Goal: Find specific page/section: Find specific page/section

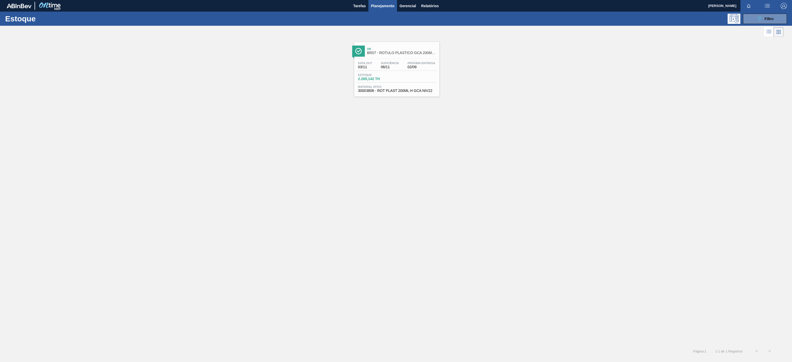
click at [397, 51] on span "BR07 - RÓTULO PLÁSTICO GCA 200ML H" at bounding box center [402, 53] width 70 height 4
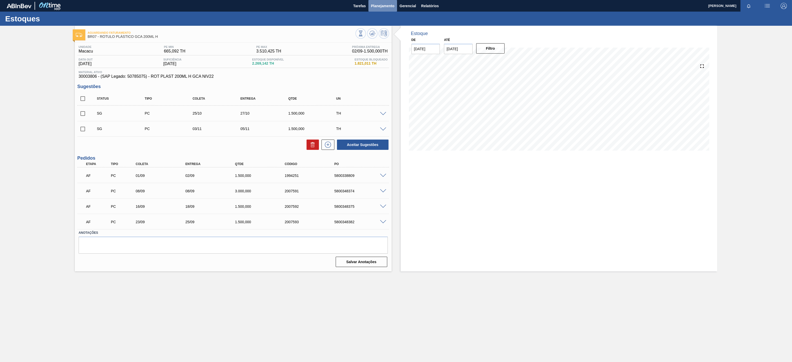
click at [374, 11] on button "Planejamento" at bounding box center [382, 6] width 29 height 12
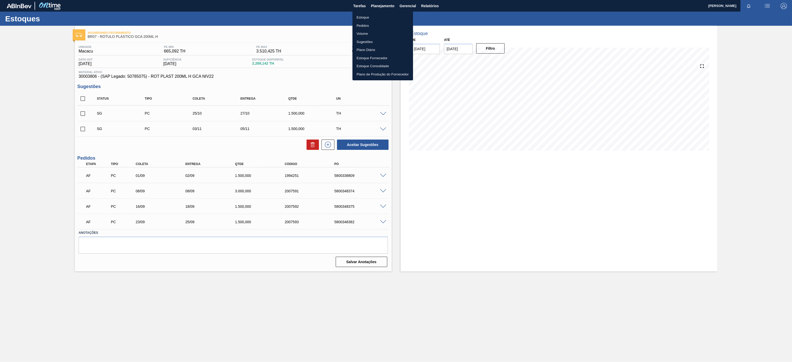
click at [364, 18] on li "Estoque" at bounding box center [382, 17] width 61 height 8
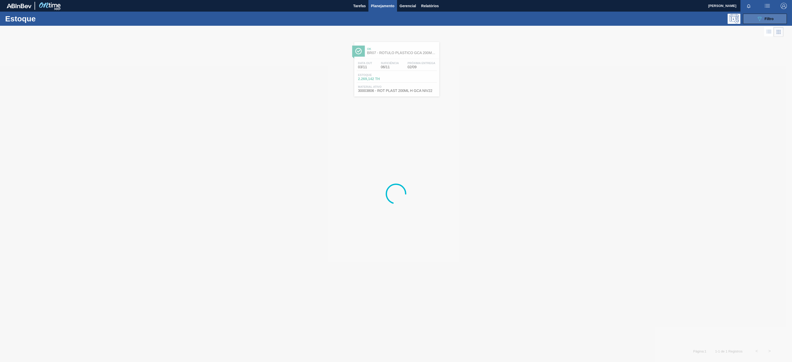
click at [745, 18] on button "089F7B8B-B2A5-4AFE-B5C0-19BA573D28AC Filtro" at bounding box center [765, 19] width 44 height 10
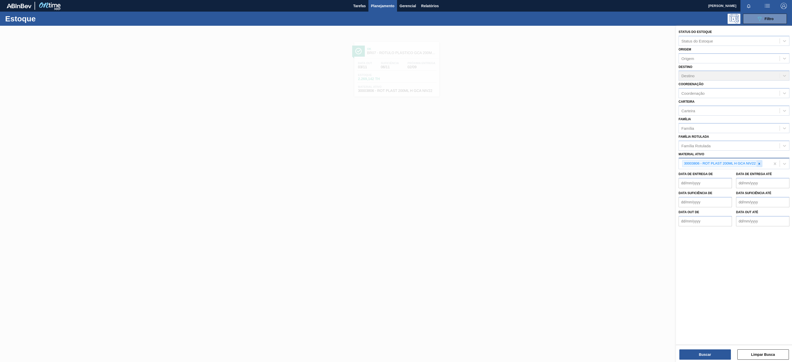
click at [759, 167] on div at bounding box center [759, 164] width 6 height 6
paste ativo "30012506"
type ativo "30012506"
click at [714, 176] on div "30012506 - FILME C. 510X65 AP 350ML MP C18 429" at bounding box center [733, 176] width 111 height 10
click at [694, 353] on button "Buscar" at bounding box center [705, 355] width 52 height 10
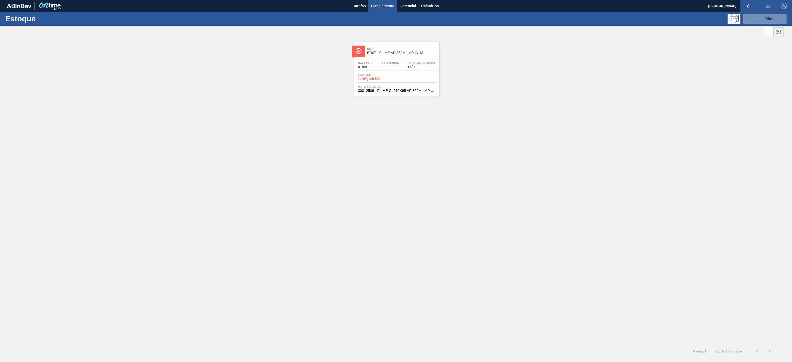
click at [412, 54] on span "BR07 - FILME AP 350ML MP C/ 18" at bounding box center [402, 53] width 70 height 4
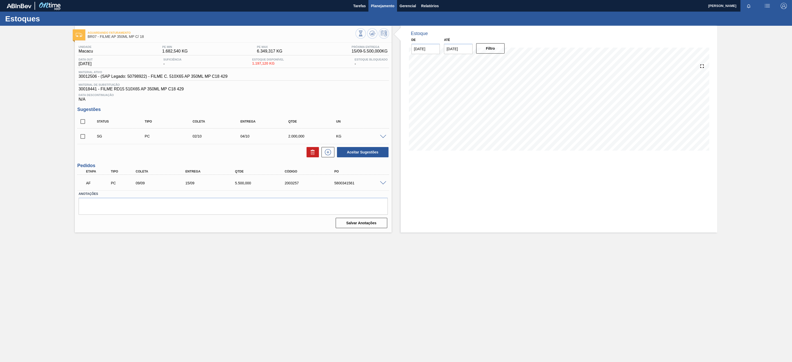
click at [382, 6] on span "Planejamento" at bounding box center [382, 6] width 23 height 6
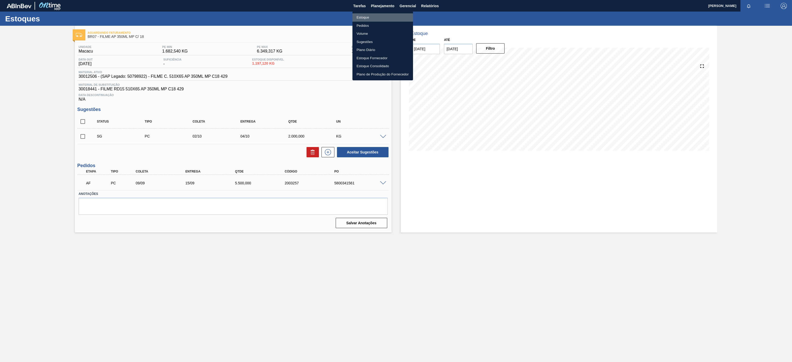
click at [368, 15] on li "Estoque" at bounding box center [382, 17] width 61 height 8
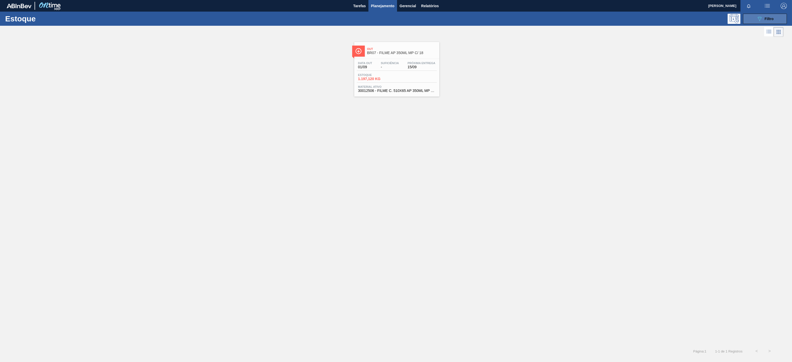
click at [773, 17] on span "Filtro" at bounding box center [768, 19] width 9 height 4
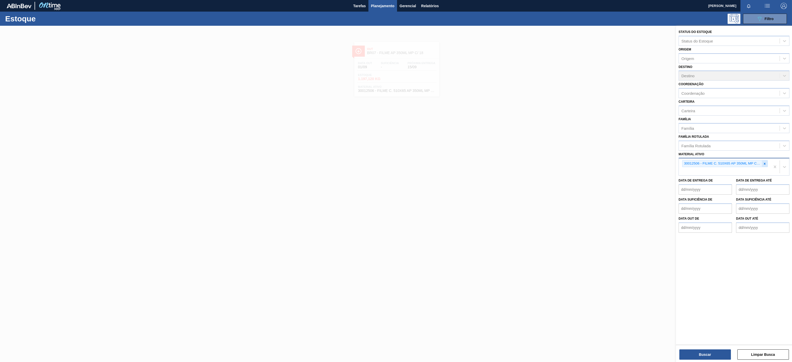
click at [763, 164] on icon at bounding box center [765, 164] width 4 height 4
paste ativo "30012508"
type ativo "30012508"
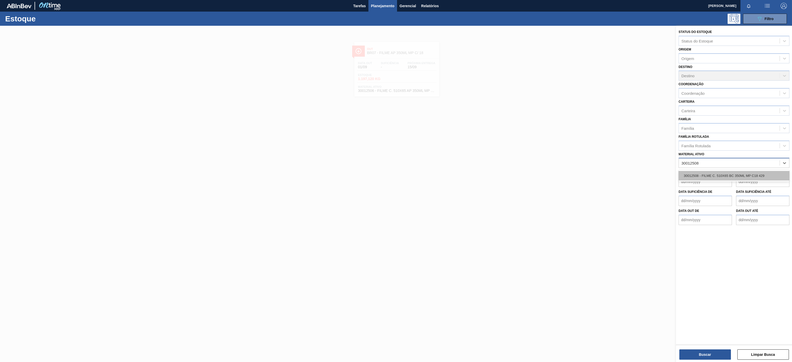
click at [719, 173] on div "30012508 - FILME C. 510X65 BC 350ML MP C18 429" at bounding box center [733, 176] width 111 height 10
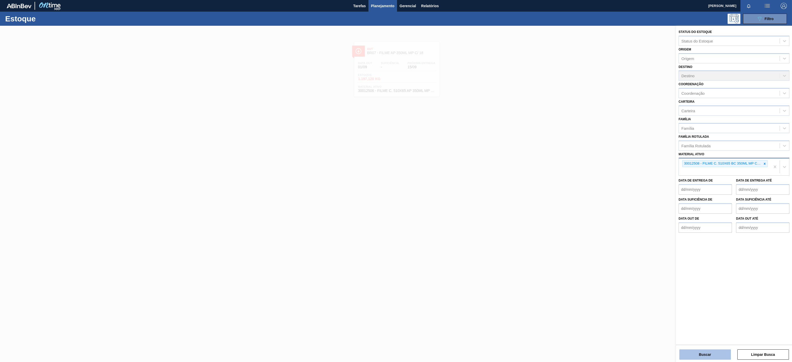
click at [700, 351] on button "Buscar" at bounding box center [705, 355] width 52 height 10
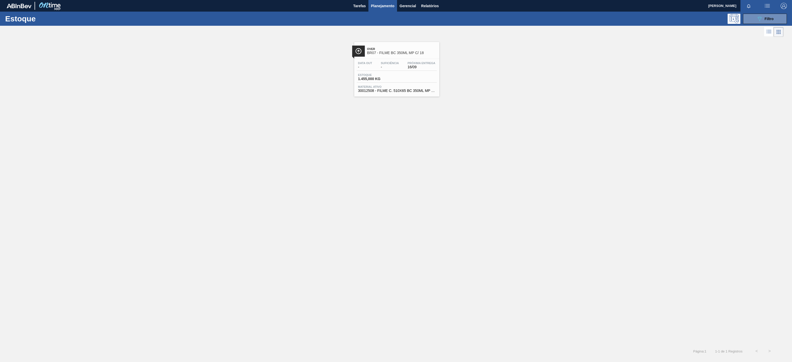
click at [413, 45] on div "Over BR07 - FILME BC 350ML MP C/ 18" at bounding box center [396, 51] width 85 height 12
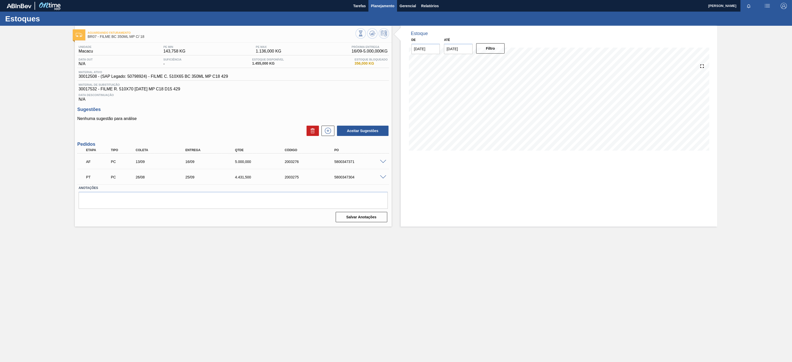
click at [384, 6] on span "Planejamento" at bounding box center [382, 6] width 23 height 6
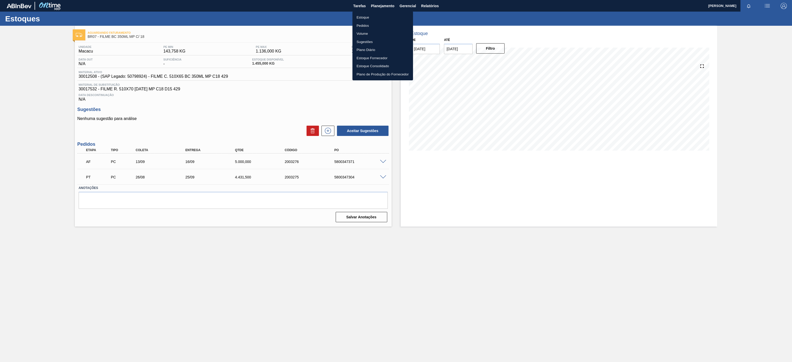
click at [363, 18] on li "Estoque" at bounding box center [382, 17] width 61 height 8
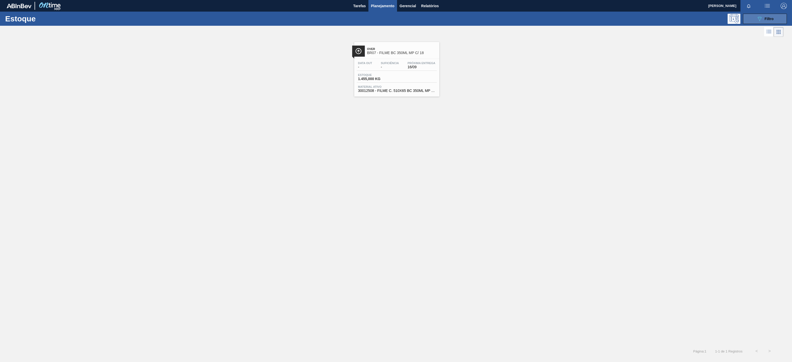
click at [762, 18] on div "089F7B8B-B2A5-4AFE-B5C0-19BA573D28AC Filtro" at bounding box center [764, 19] width 17 height 6
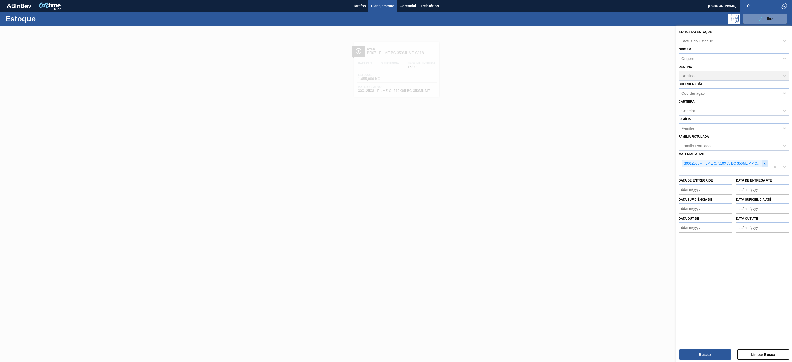
click at [762, 162] on div at bounding box center [765, 164] width 6 height 6
paste ativo "30002293"
type ativo "30002293"
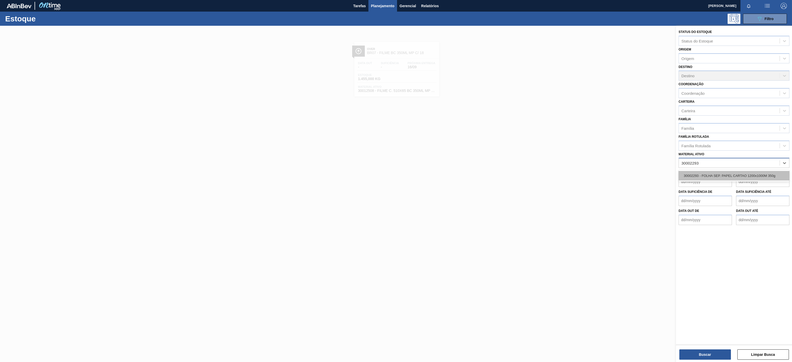
click at [710, 174] on div "30002293 - FOLHA SEP. PAPEL CARTAO 1200x1000M 350g" at bounding box center [733, 176] width 111 height 10
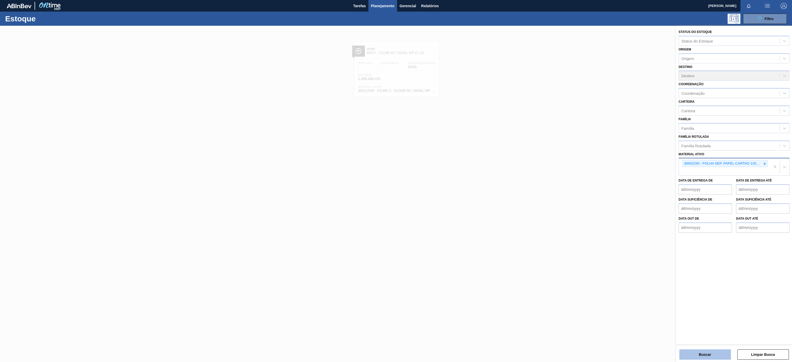
click at [688, 354] on button "Buscar" at bounding box center [705, 355] width 52 height 10
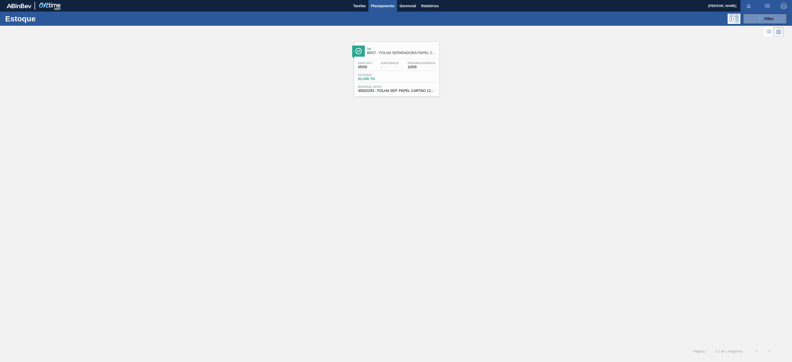
click at [397, 55] on span "BR07 - FOLHA SEPARADORA PAPEL CARTÃO" at bounding box center [402, 53] width 70 height 4
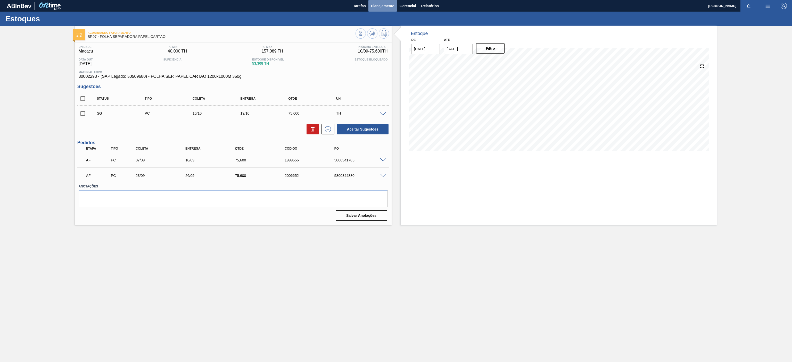
click at [384, 9] on button "Planejamento" at bounding box center [382, 6] width 29 height 12
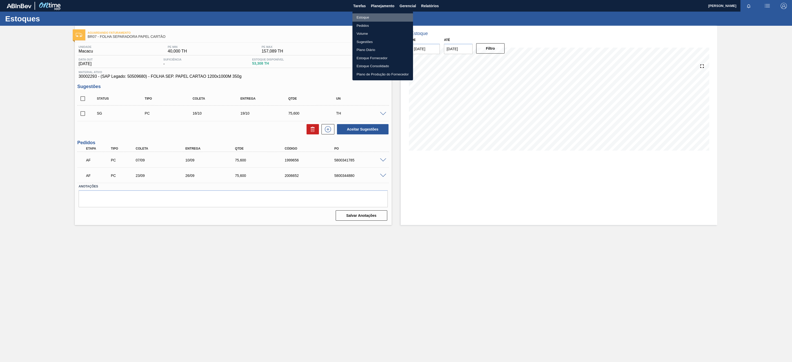
click at [366, 18] on li "Estoque" at bounding box center [382, 17] width 61 height 8
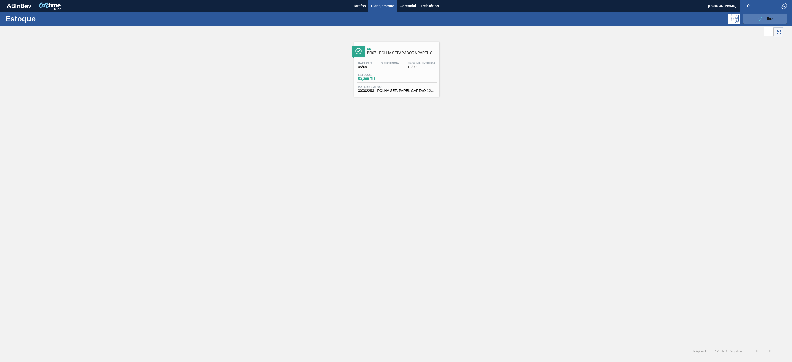
click at [753, 17] on button "089F7B8B-B2A5-4AFE-B5C0-19BA573D28AC Filtro" at bounding box center [765, 19] width 44 height 10
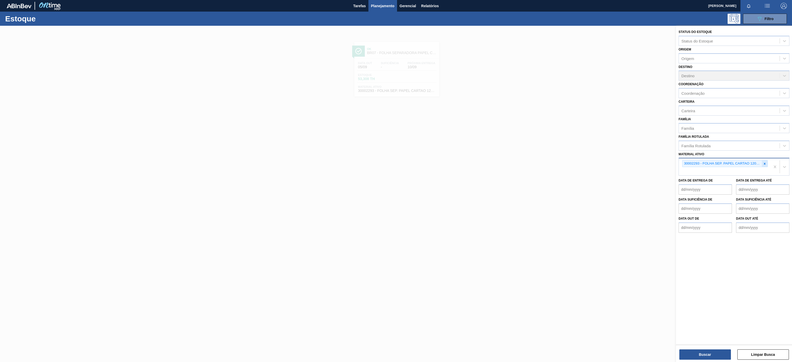
click at [765, 161] on div at bounding box center [765, 164] width 6 height 6
paste ativo "30017334"
type ativo "30017334"
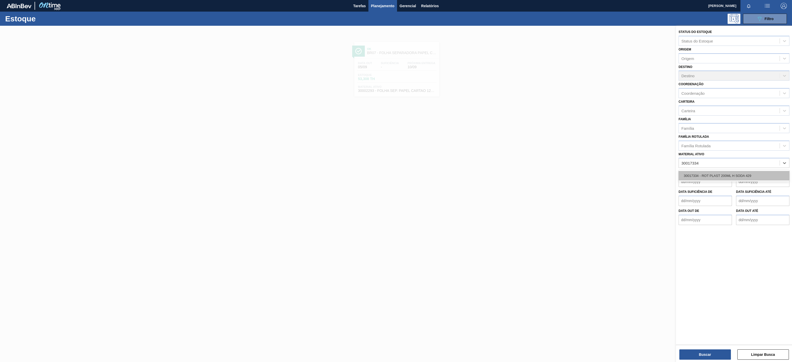
click at [731, 173] on div "30017334 - ROT PLAST 200ML H SODA 429" at bounding box center [733, 176] width 111 height 10
click at [696, 351] on button "Buscar" at bounding box center [705, 355] width 52 height 10
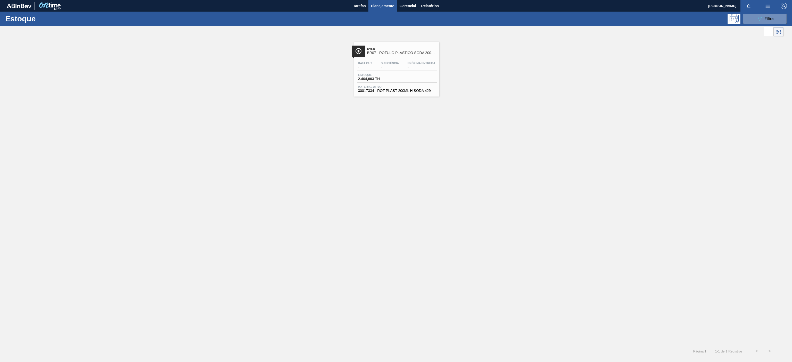
click at [395, 59] on div at bounding box center [396, 59] width 77 height 0
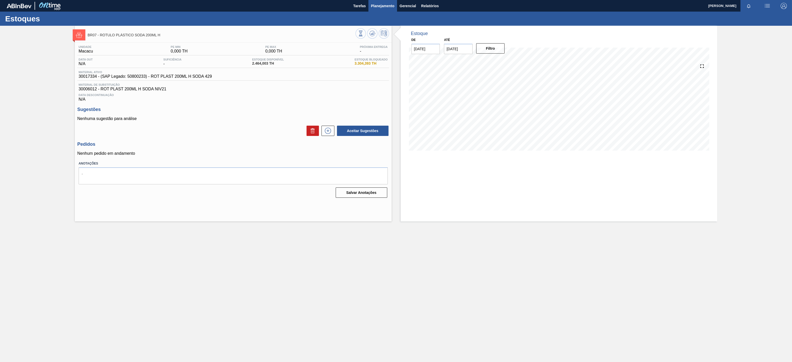
click at [378, 2] on button "Planejamento" at bounding box center [382, 6] width 29 height 12
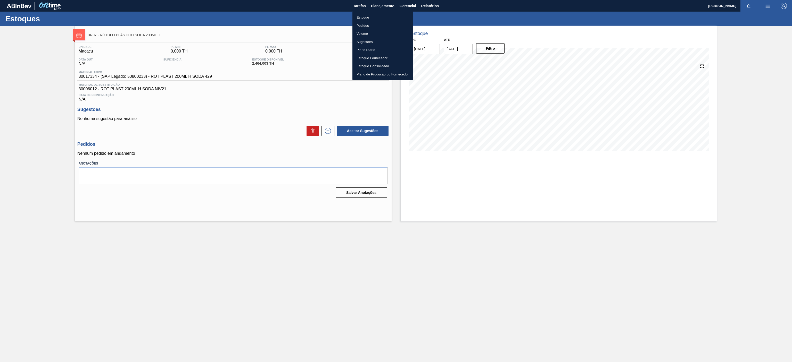
click at [364, 19] on li "Estoque" at bounding box center [382, 17] width 61 height 8
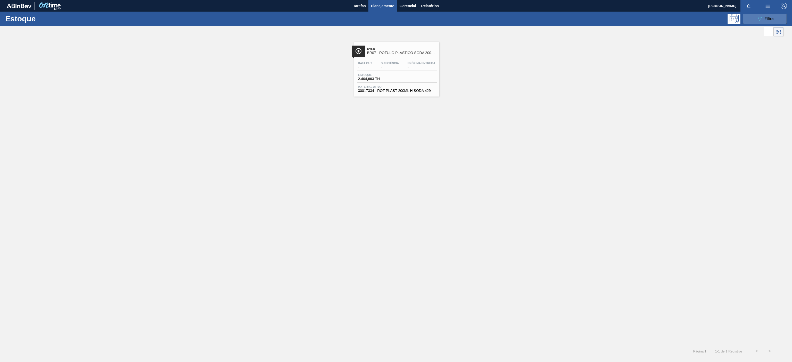
click at [768, 19] on span "Filtro" at bounding box center [768, 19] width 9 height 4
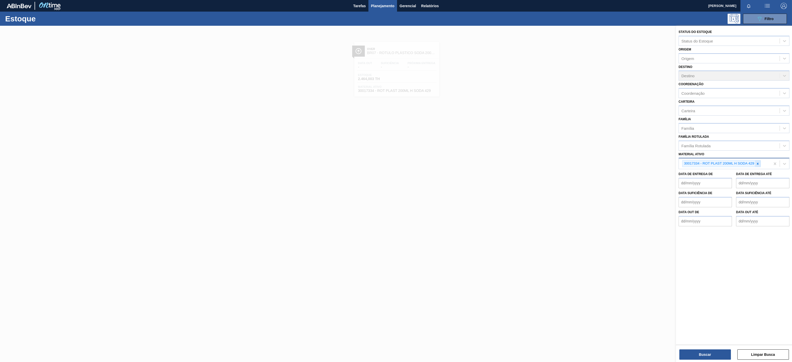
click at [758, 162] on icon at bounding box center [758, 164] width 4 height 4
paste ativo "30030778"
type ativo "30030778"
click at [747, 172] on div "30030778 - ROT PLAST 200ML H SUK UVA NIV24" at bounding box center [733, 176] width 111 height 10
click at [718, 357] on button "Buscar" at bounding box center [705, 355] width 52 height 10
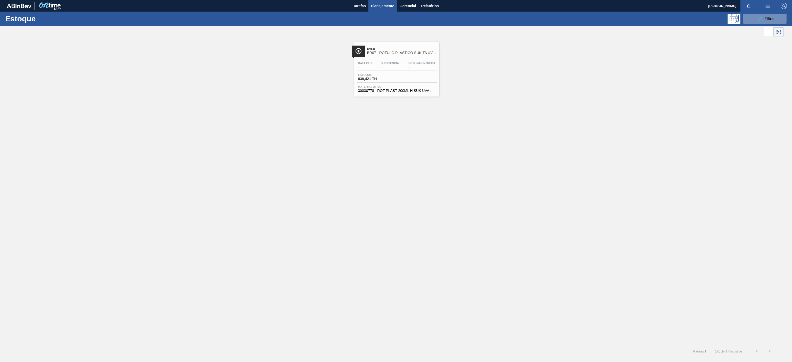
click at [406, 57] on div "Over BR07 - RÓTULO PLÁSTICO SUKITA UVA MISTA 200ML H" at bounding box center [402, 51] width 70 height 12
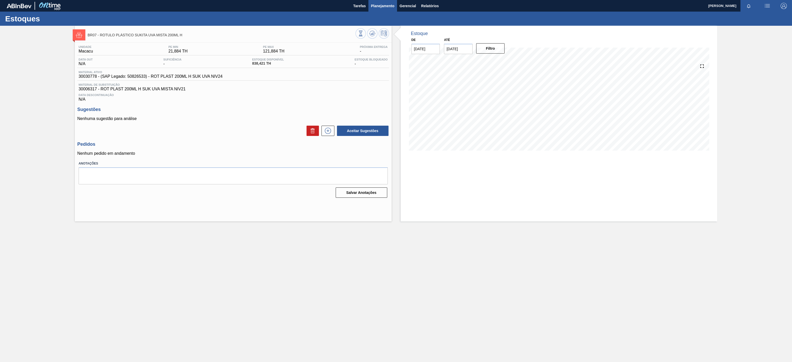
click at [386, 6] on span "Planejamento" at bounding box center [382, 6] width 23 height 6
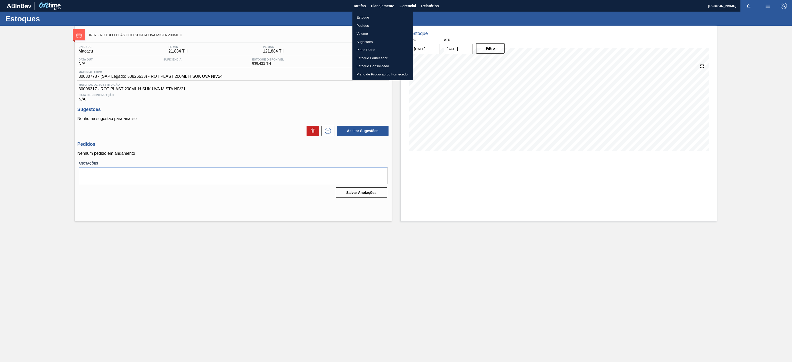
click at [362, 16] on li "Estoque" at bounding box center [382, 17] width 61 height 8
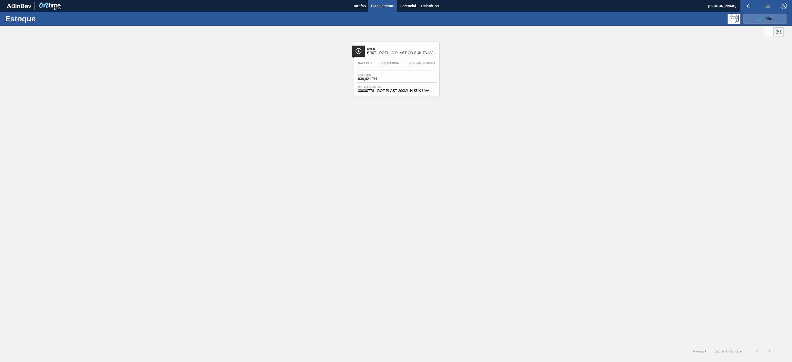
click at [753, 20] on button "089F7B8B-B2A5-4AFE-B5C0-19BA573D28AC Filtro" at bounding box center [765, 19] width 44 height 10
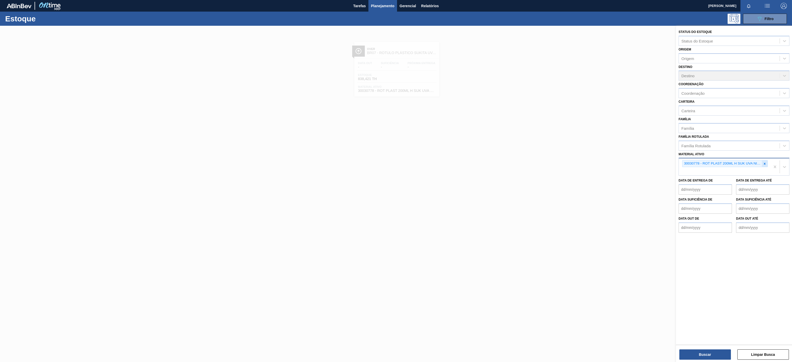
click at [764, 167] on div at bounding box center [765, 164] width 6 height 6
paste ativo "30030776"
type ativo "30030776"
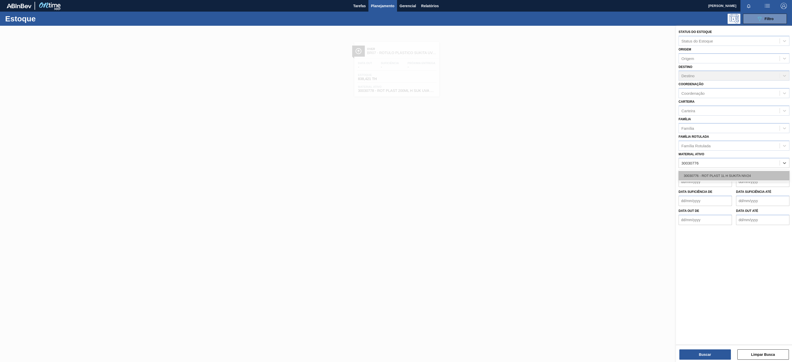
click at [714, 175] on div "30030776 - ROT PLAST 1L H SUKITA NIV24" at bounding box center [733, 176] width 111 height 10
click at [701, 354] on button "Buscar" at bounding box center [705, 355] width 52 height 10
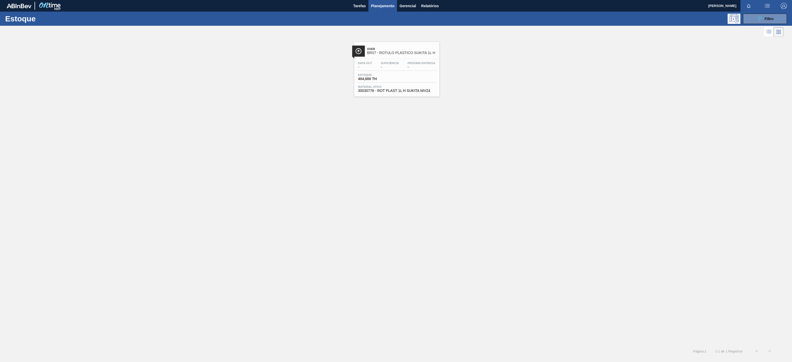
click at [390, 54] on span "BR07 - RÓTULO PLÁSTICO SUKITA 1L H" at bounding box center [402, 53] width 70 height 4
click at [395, 40] on link "Over BR07 - RÓTULO PLÁSTICO SUKITA 1L H Data out - Suficiência - Próxima Entreg…" at bounding box center [396, 67] width 92 height 59
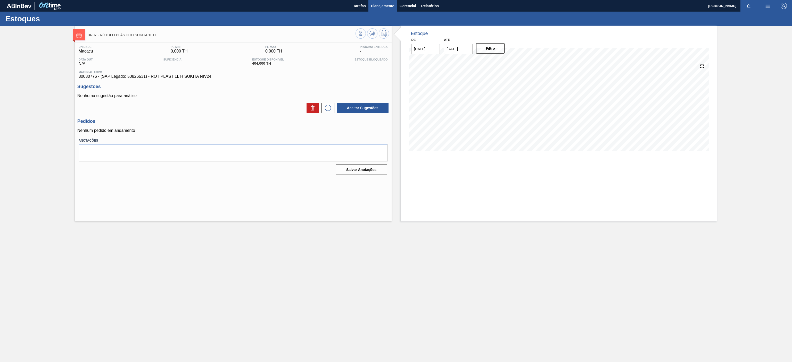
drag, startPoint x: 381, startPoint y: 4, endPoint x: 377, endPoint y: 7, distance: 5.0
click at [377, 7] on span "Planejamento" at bounding box center [382, 6] width 23 height 6
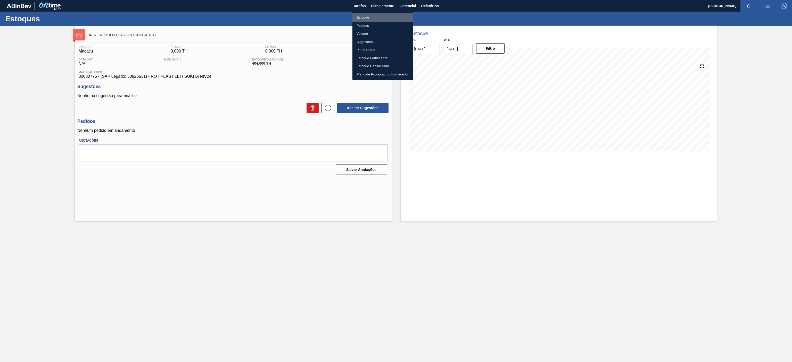
click at [371, 15] on li "Estoque" at bounding box center [382, 17] width 61 height 8
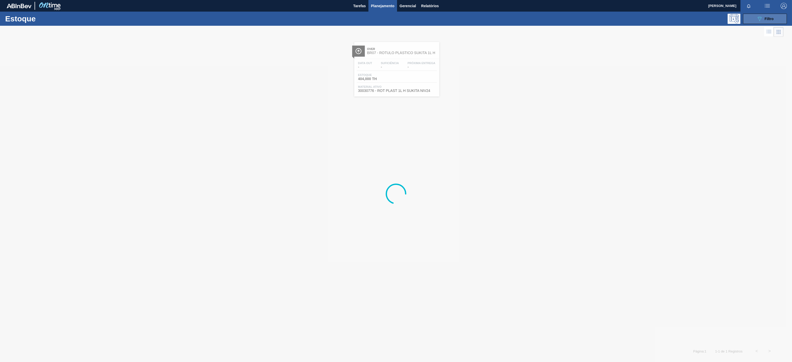
click at [767, 21] on div "089F7B8B-B2A5-4AFE-B5C0-19BA573D28AC Filtro" at bounding box center [764, 19] width 17 height 6
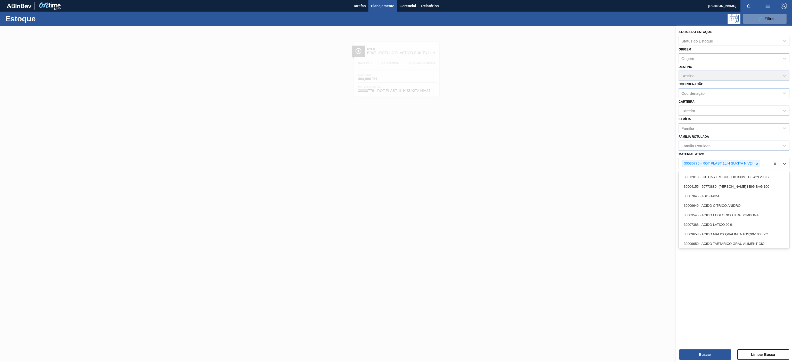
click at [762, 160] on div "30030776 - ROT PLAST 1L H SUKITA NIV24" at bounding box center [725, 164] width 92 height 11
click at [756, 165] on icon at bounding box center [757, 164] width 4 height 4
paste ativo "30003513"
type ativo "30003513"
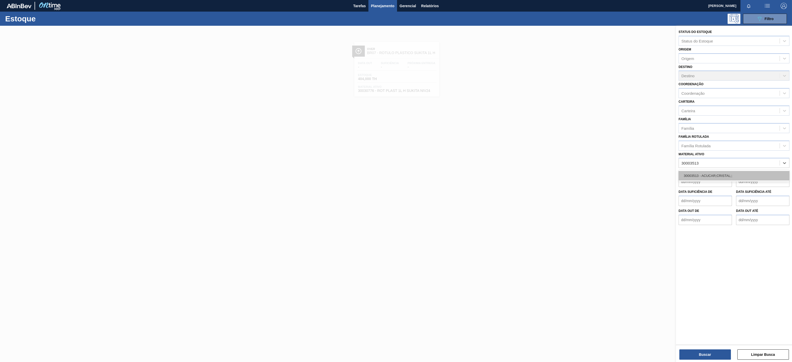
click at [733, 180] on div "30003513 - ACUCAR;CRISTAL;;" at bounding box center [733, 176] width 111 height 10
click at [719, 355] on button "Buscar" at bounding box center [705, 355] width 52 height 10
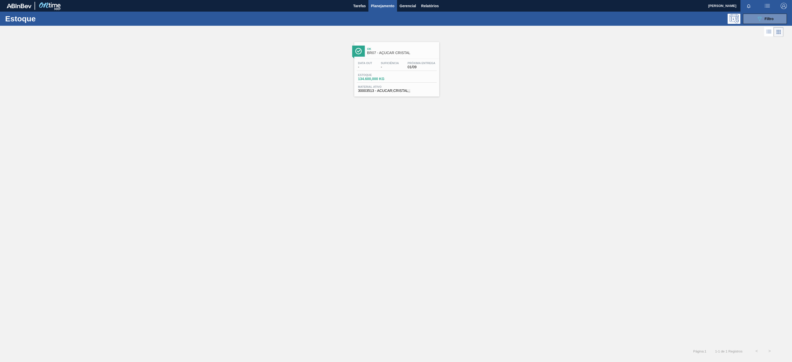
click at [403, 86] on span "Material ativo" at bounding box center [396, 86] width 77 height 3
